Goal: Transaction & Acquisition: Purchase product/service

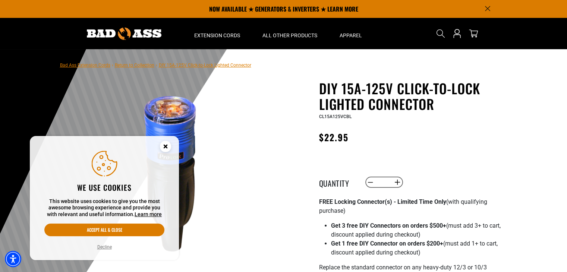
click at [169, 145] on circle "Cookie Consent" at bounding box center [165, 146] width 11 height 11
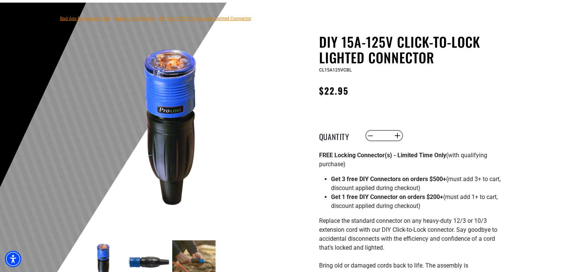
scroll to position [51, 0]
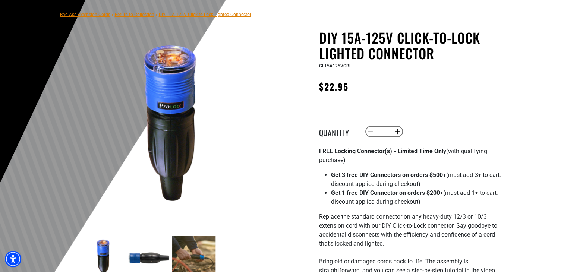
click at [194, 245] on img at bounding box center [193, 257] width 43 height 43
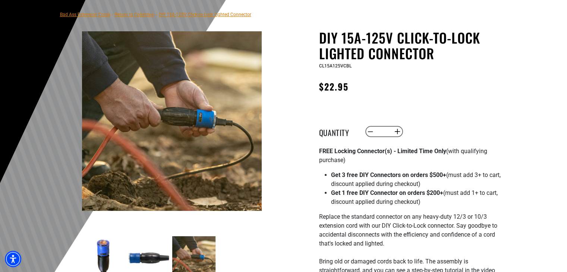
click at [102, 253] on img at bounding box center [103, 257] width 43 height 43
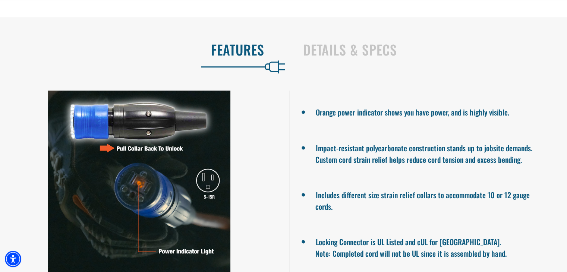
scroll to position [588, 0]
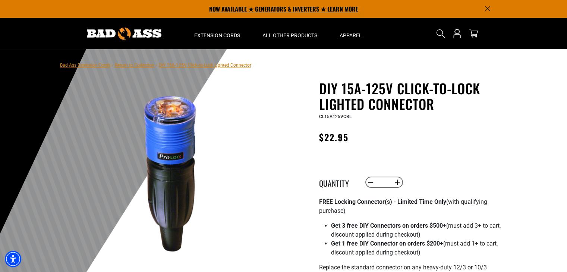
click at [274, 12] on p "NOW AVAILABLE ★ GENERATORS & INVERTERS ★ LEARN MORE" at bounding box center [284, 9] width 414 height 18
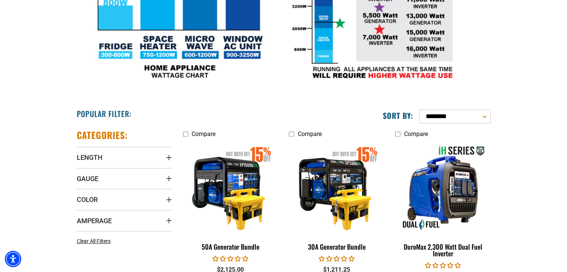
scroll to position [319, 0]
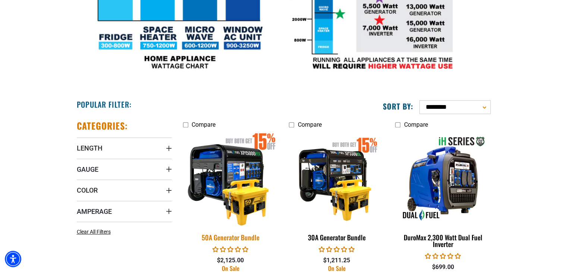
click at [247, 202] on img at bounding box center [230, 178] width 104 height 95
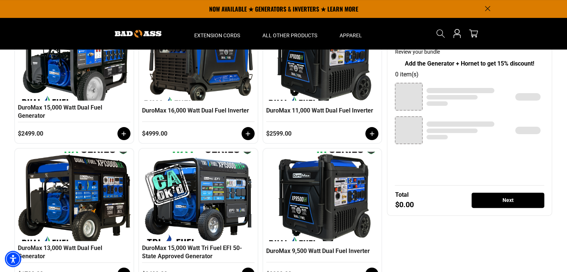
scroll to position [156, 0]
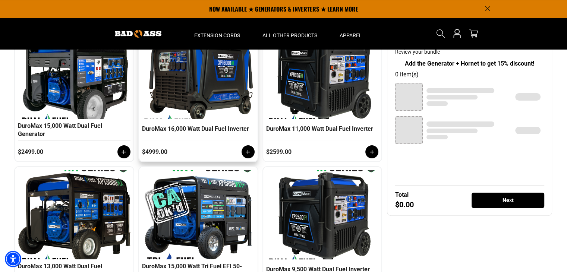
click at [186, 65] on div at bounding box center [198, 75] width 109 height 93
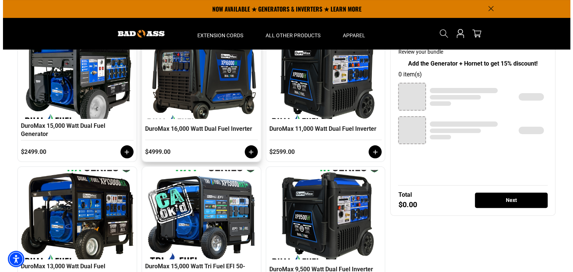
scroll to position [157, 0]
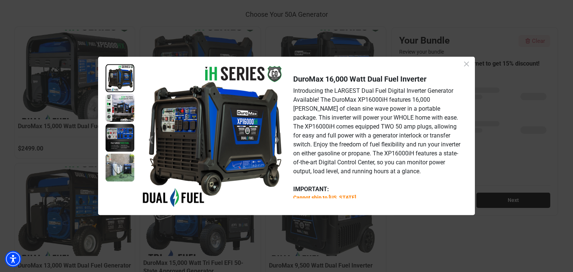
click at [449, 83] on div "DuroMax 16,000 Watt Dual Fuel Inverter" at bounding box center [378, 78] width 171 height 11
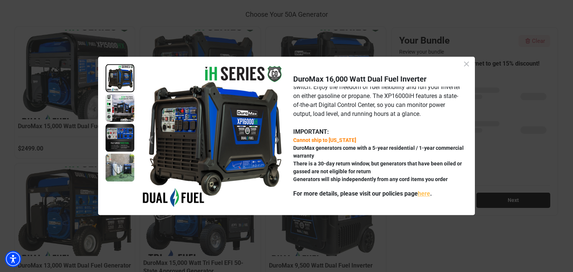
click at [461, 69] on div "Close dialog" at bounding box center [466, 64] width 17 height 11
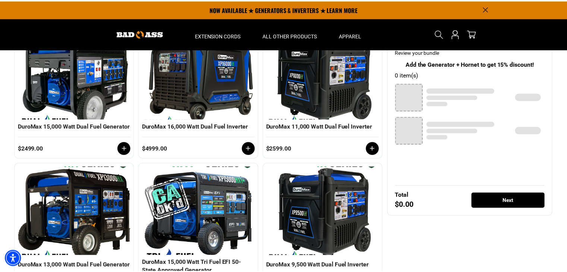
scroll to position [156, 0]
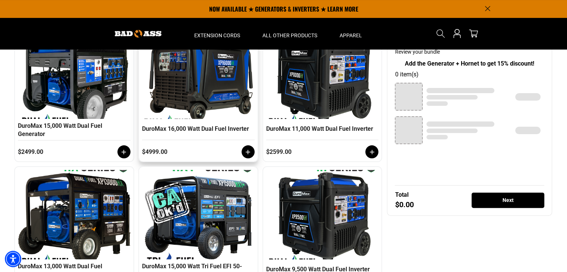
click at [249, 153] on icon at bounding box center [247, 151] width 7 height 7
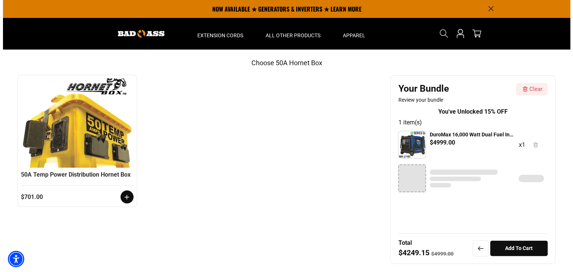
scroll to position [103, 0]
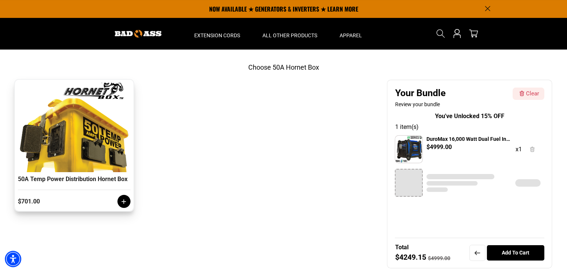
click at [123, 201] on div at bounding box center [124, 201] width 13 height 13
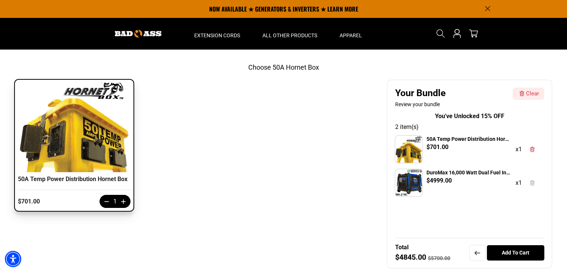
click at [77, 179] on div "50A Temp Power Distribution Hornet Box" at bounding box center [74, 182] width 113 height 15
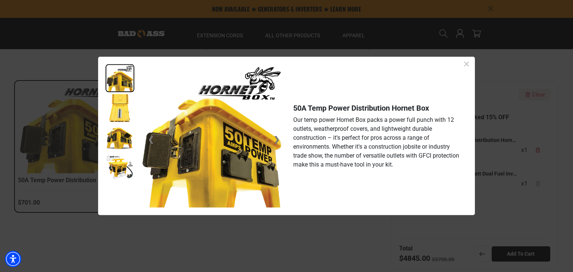
click at [126, 104] on img at bounding box center [120, 108] width 29 height 28
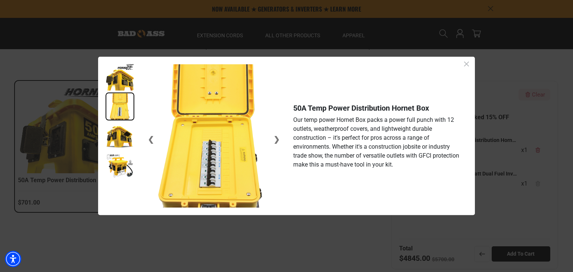
click at [113, 130] on img at bounding box center [120, 136] width 29 height 28
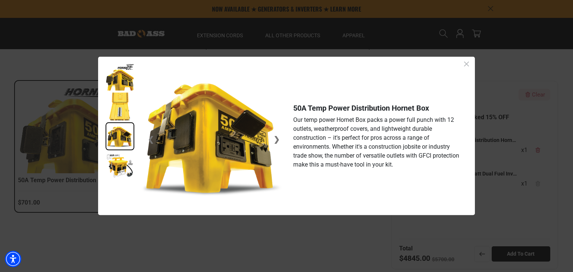
click at [116, 158] on img at bounding box center [120, 166] width 29 height 28
